Goal: Browse casually

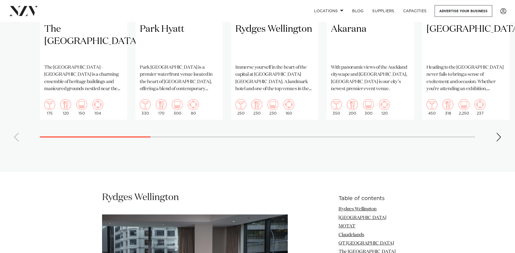
scroll to position [407, 0]
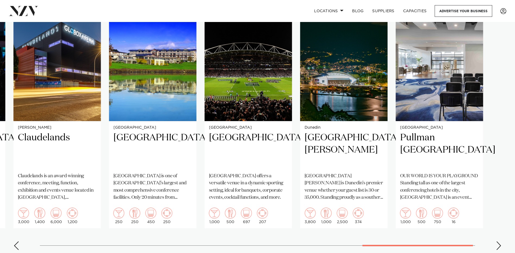
click at [462, 244] on swiper-container "Tauranga The Historic Village The Historic Village – Tauranga is a charming ens…" at bounding box center [257, 129] width 515 height 251
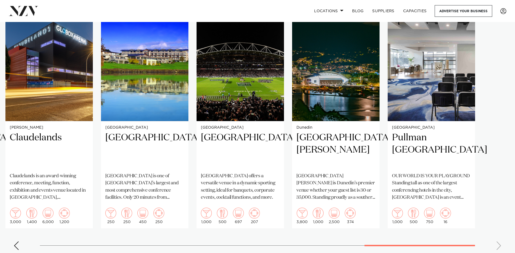
click at [448, 245] on div at bounding box center [420, 245] width 111 height 1
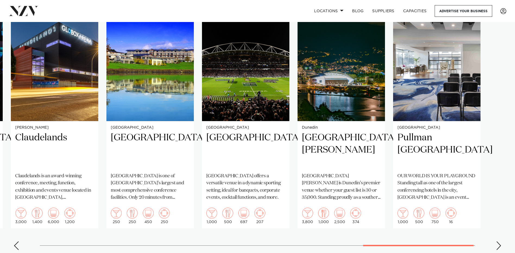
click at [460, 244] on swiper-container "Tauranga The Historic Village The Historic Village – Tauranga is a charming ens…" at bounding box center [257, 129] width 515 height 251
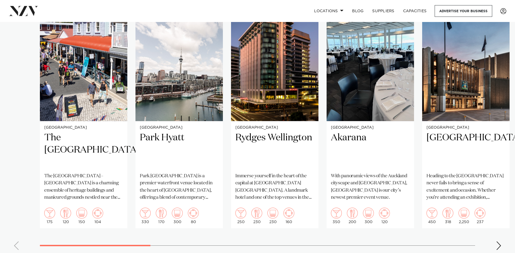
click at [92, 245] on swiper-container "Tauranga The Historic Village The Historic Village – Tauranga is a charming ens…" at bounding box center [257, 129] width 515 height 251
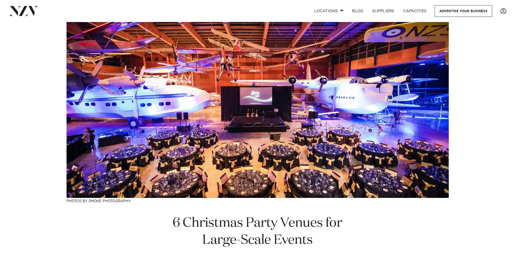
scroll to position [0, 0]
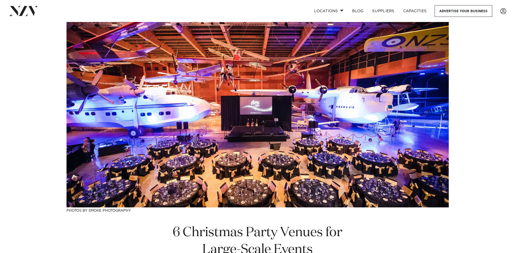
click at [15, 14] on img at bounding box center [24, 11] width 30 height 10
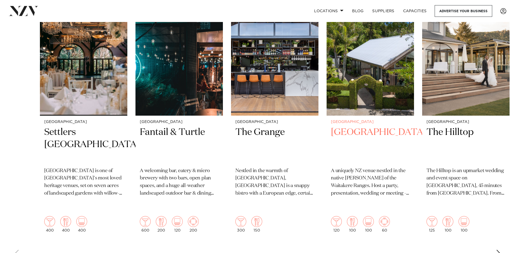
scroll to position [217, 0]
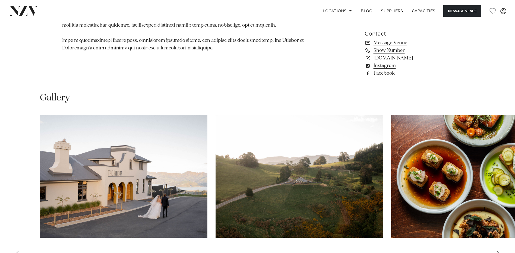
scroll to position [489, 0]
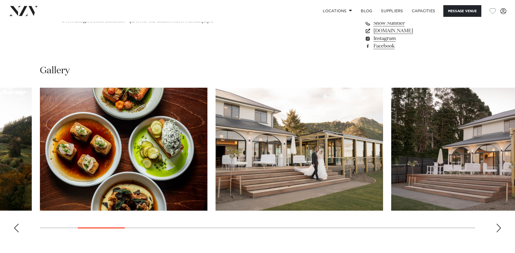
click at [113, 231] on swiper-container at bounding box center [257, 162] width 515 height 149
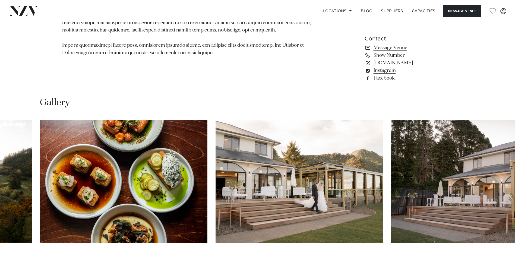
scroll to position [516, 0]
